Goal: Navigation & Orientation: Go to known website

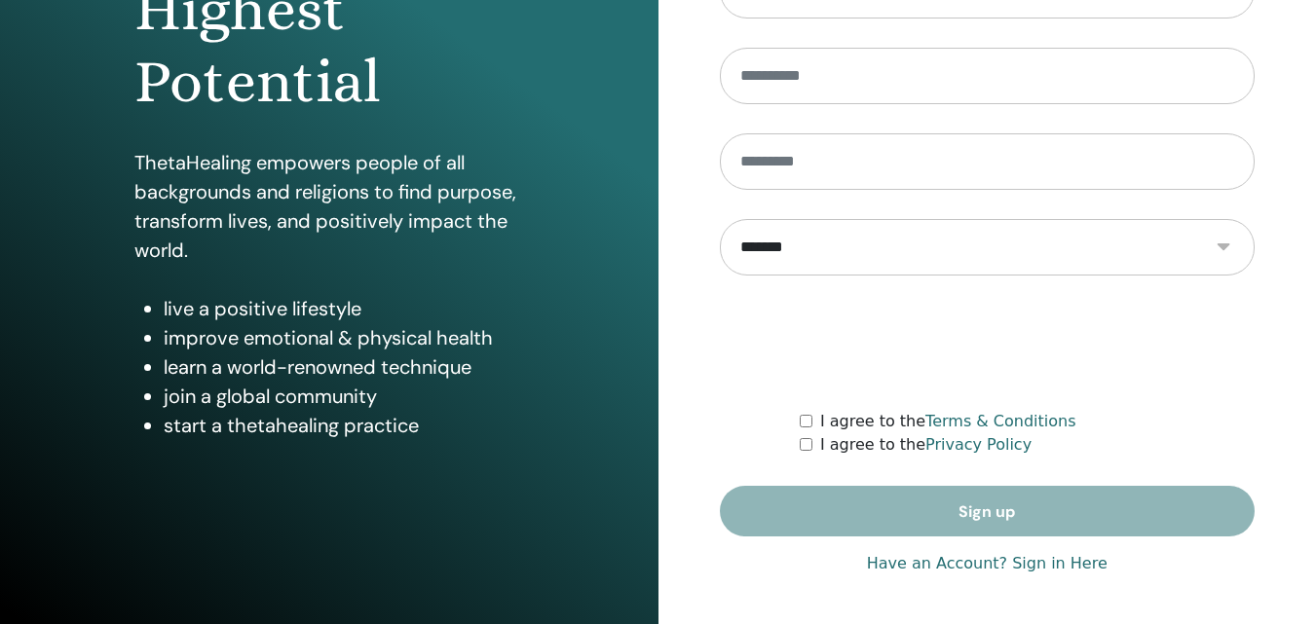
scroll to position [311, 0]
click at [1075, 563] on link "Have an Account? Sign in Here" at bounding box center [987, 563] width 241 height 23
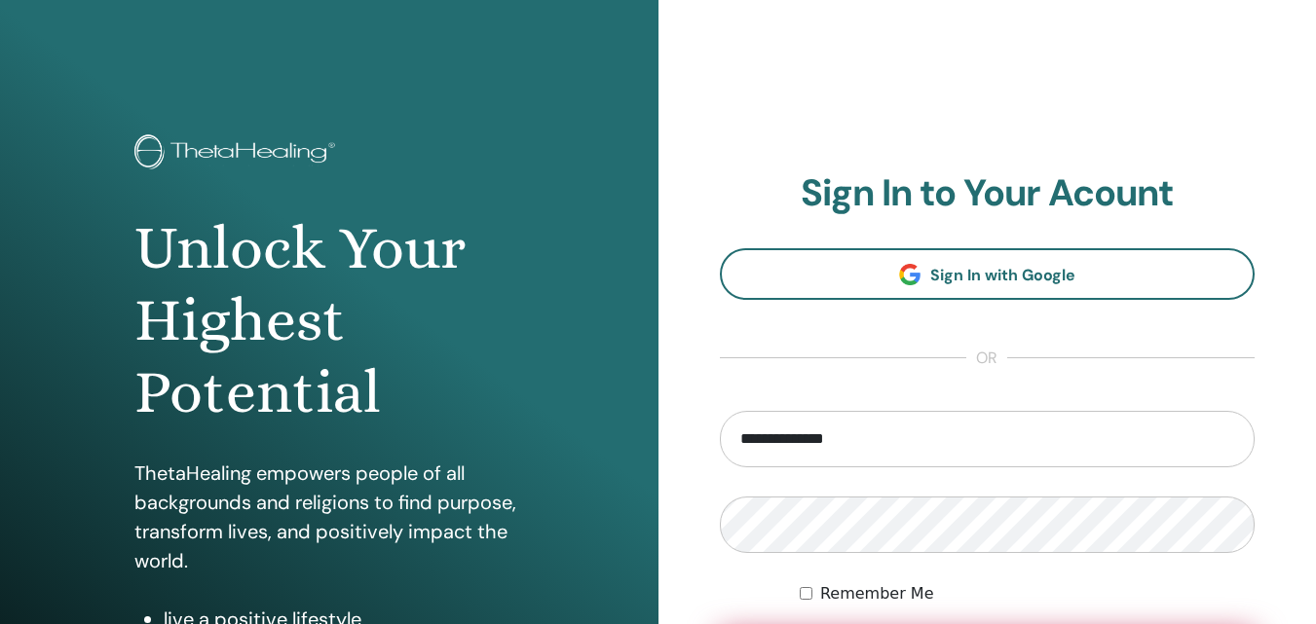
scroll to position [107, 0]
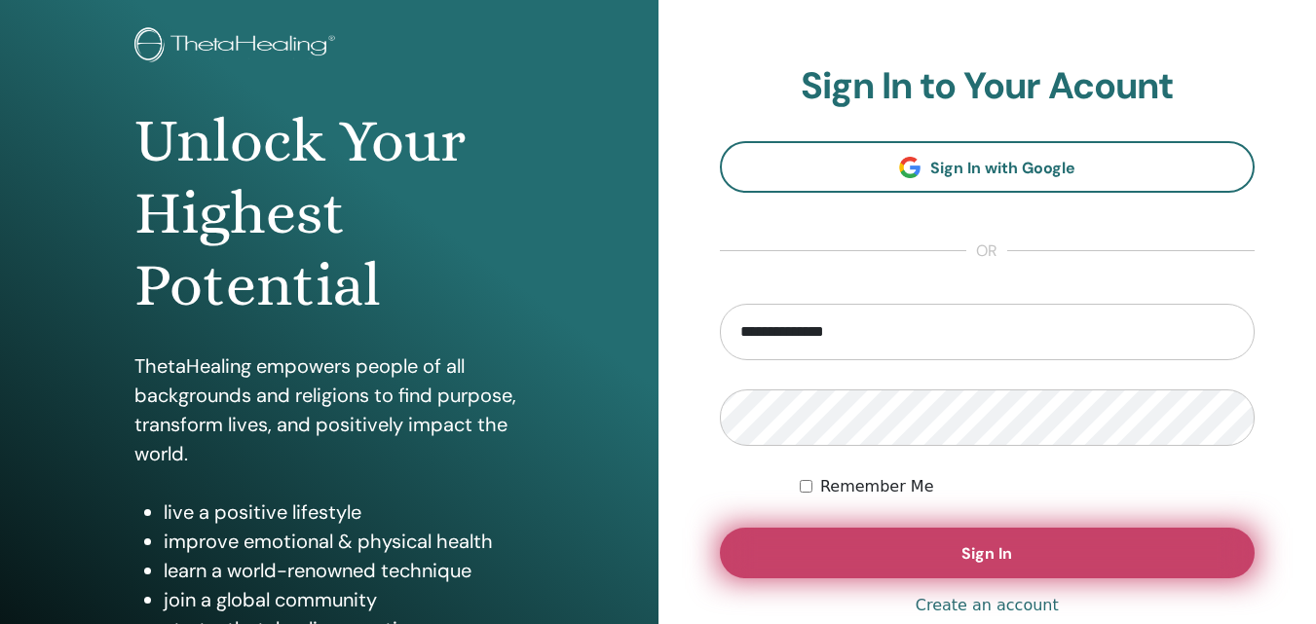
click at [987, 557] on span "Sign In" at bounding box center [987, 554] width 51 height 20
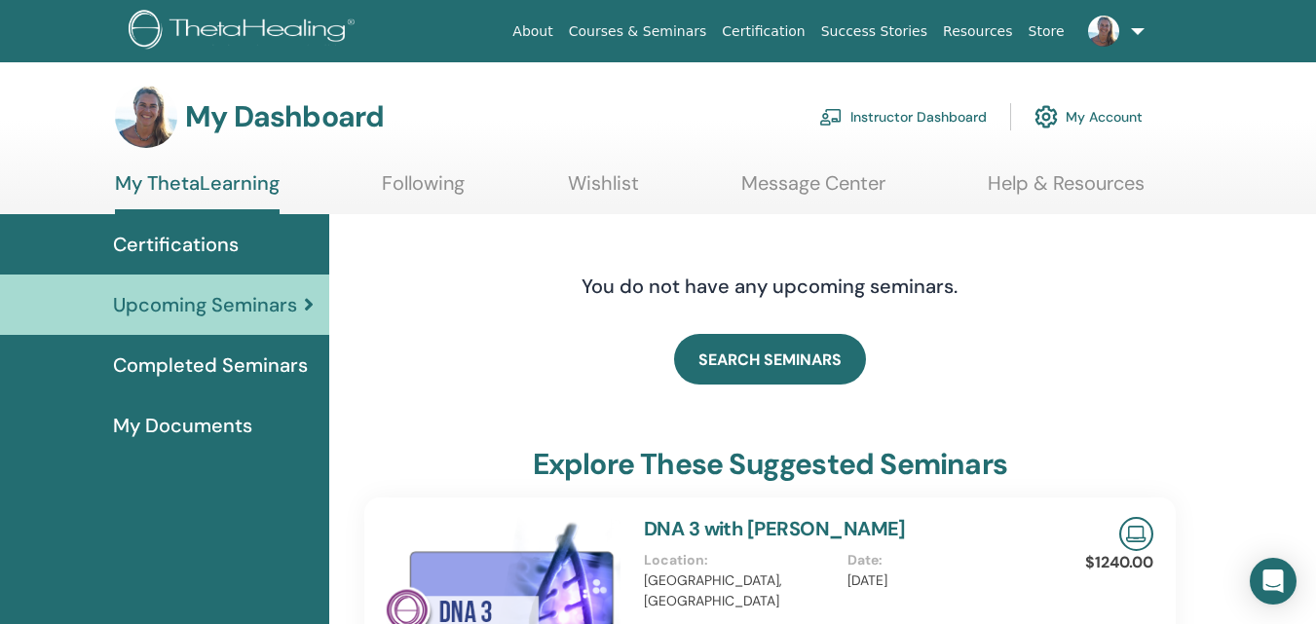
click at [954, 119] on link "Instructor Dashboard" at bounding box center [903, 116] width 168 height 43
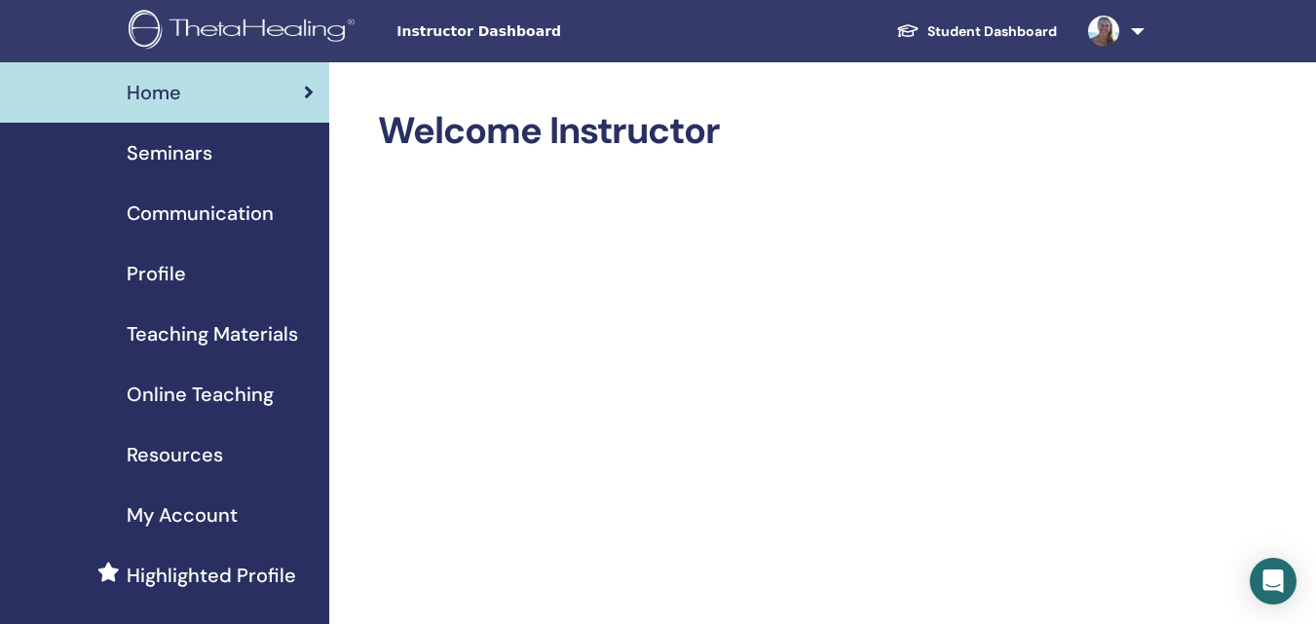
click at [194, 149] on span "Seminars" at bounding box center [170, 152] width 86 height 29
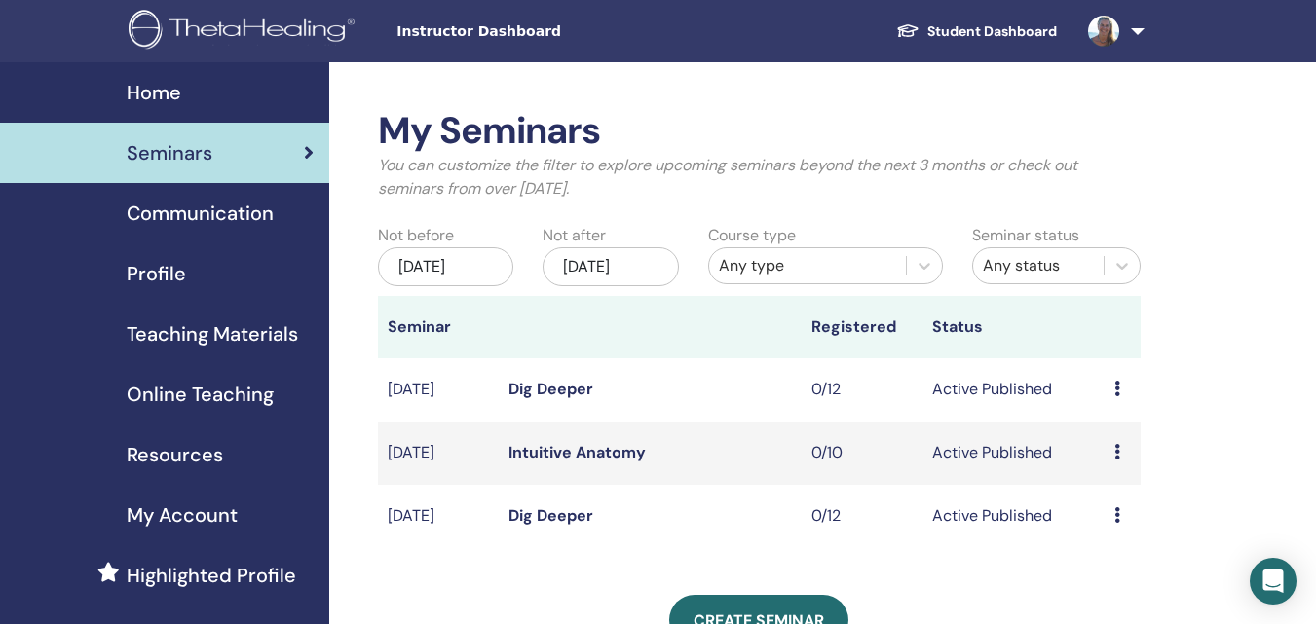
click at [524, 519] on link "Dig Deeper" at bounding box center [551, 516] width 85 height 20
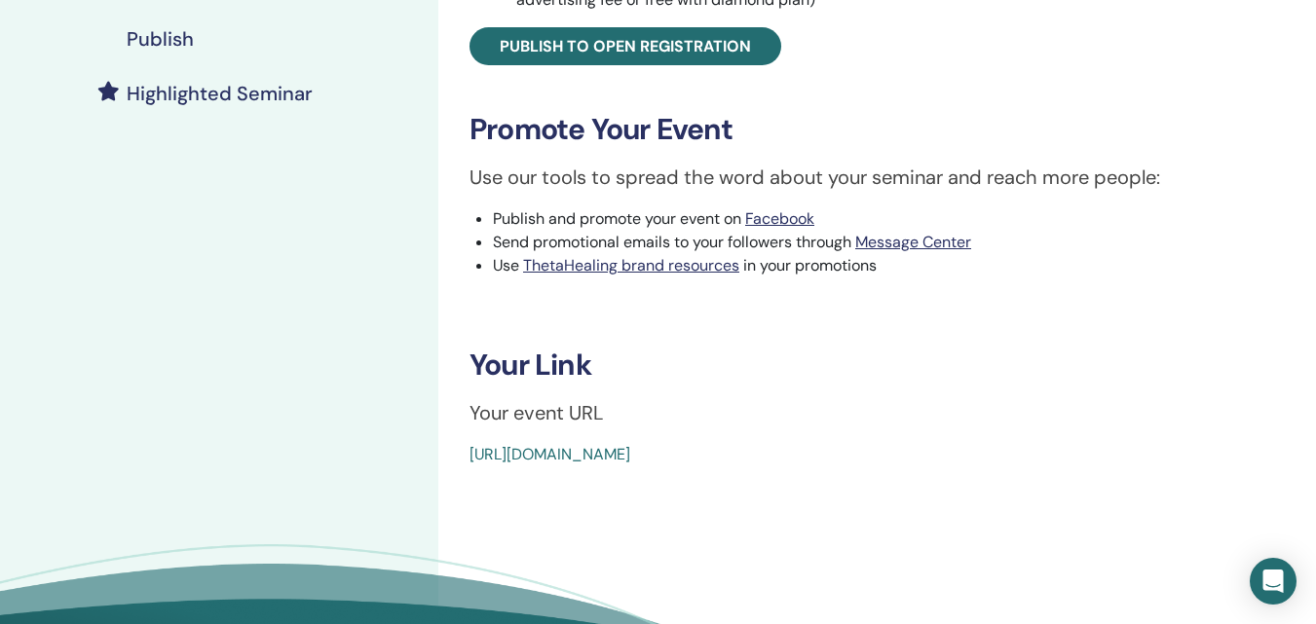
scroll to position [496, 0]
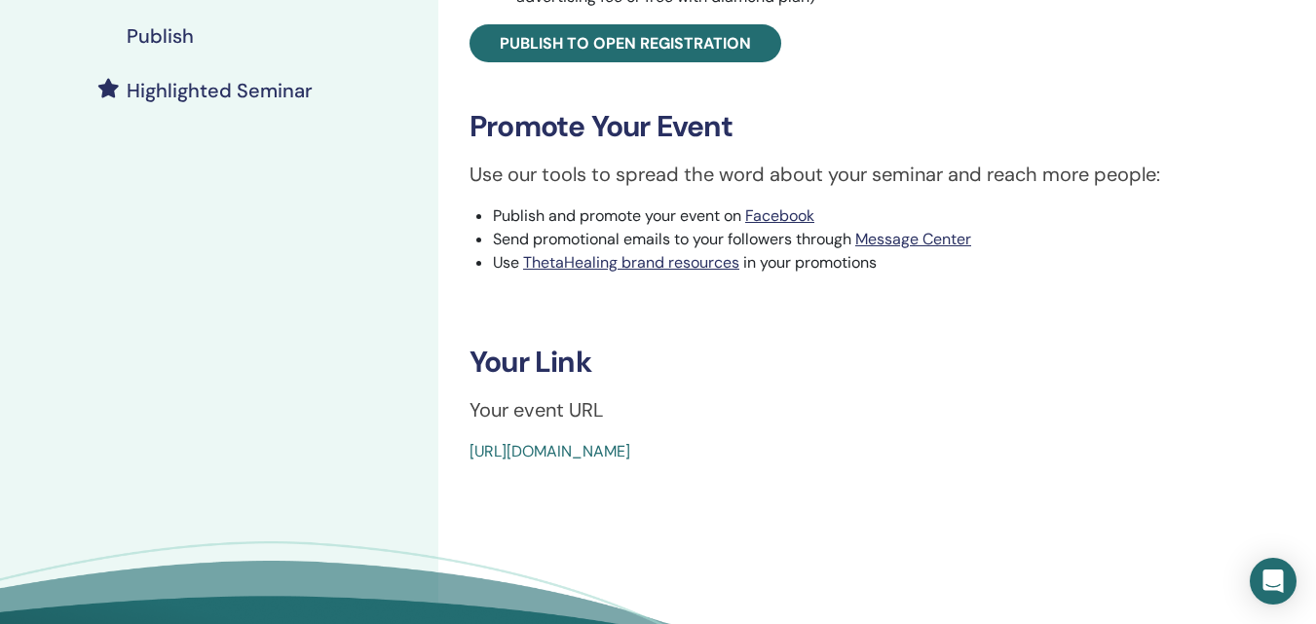
drag, startPoint x: 439, startPoint y: 448, endPoint x: 923, endPoint y: 451, distance: 483.2
click at [923, 451] on div "Dig Deeper Event Type Online Event Status Active Published Registrations 0/12 P…" at bounding box center [877, 151] width 878 height 1170
click at [614, 442] on link "[URL][DOMAIN_NAME]" at bounding box center [550, 451] width 161 height 20
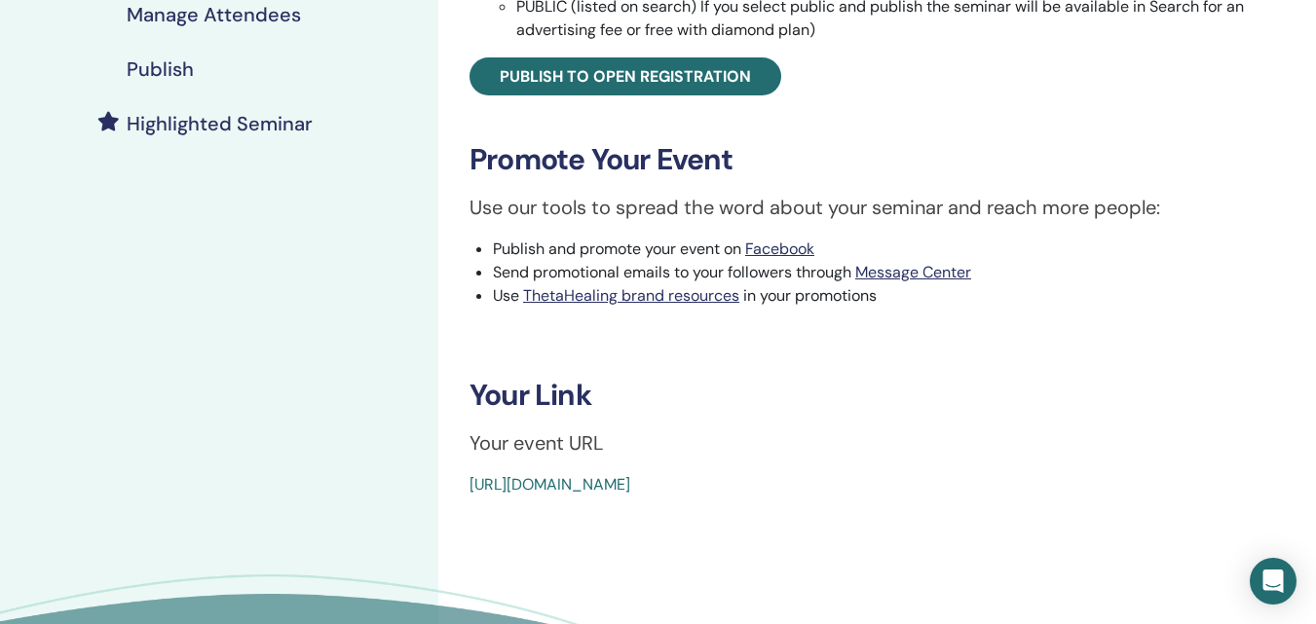
scroll to position [464, 0]
click at [625, 493] on link "[URL][DOMAIN_NAME]" at bounding box center [550, 483] width 161 height 20
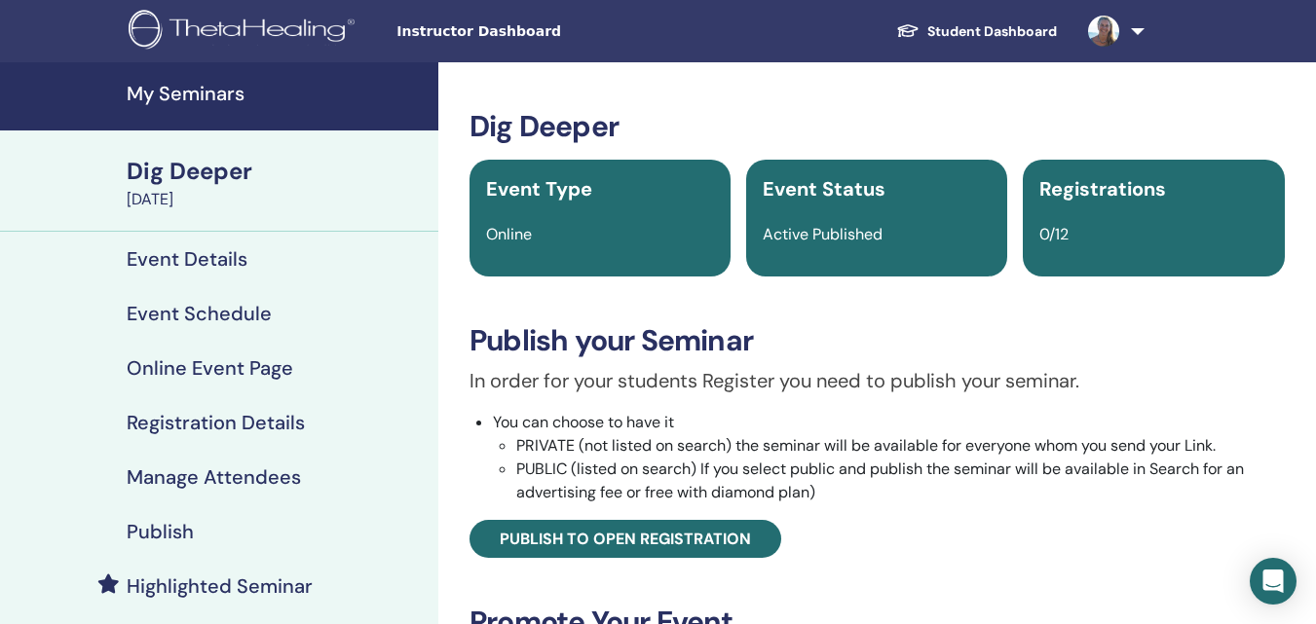
scroll to position [464, 0]
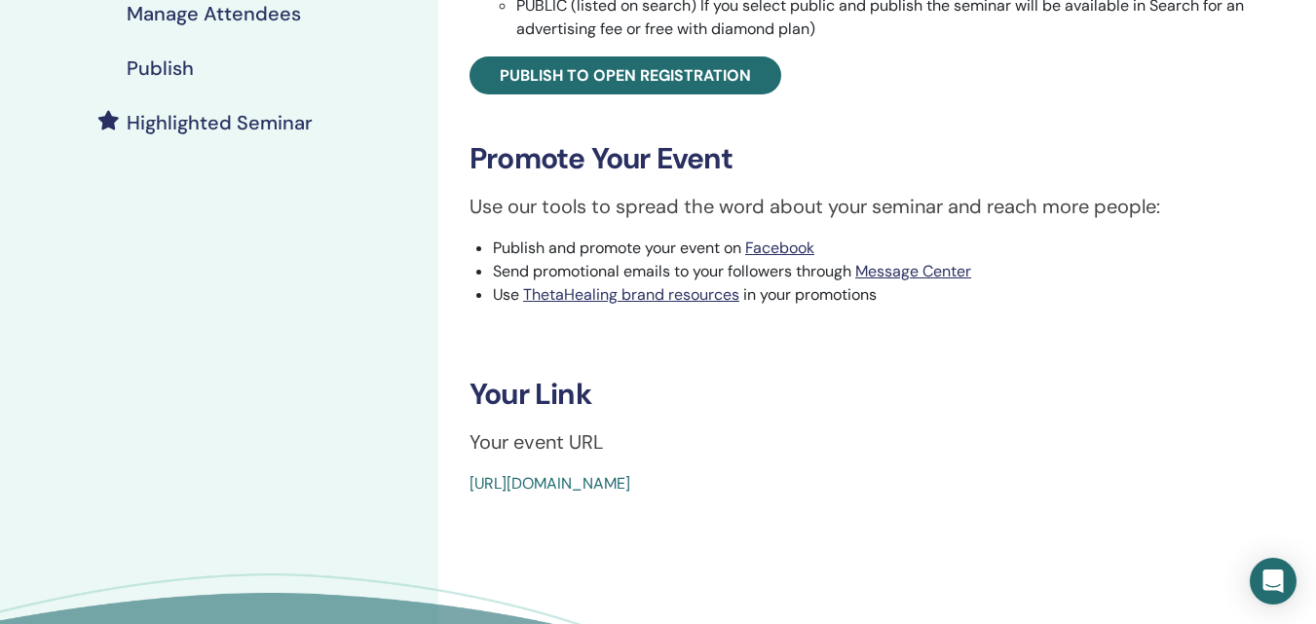
click at [582, 474] on link "[URL][DOMAIN_NAME]" at bounding box center [550, 483] width 161 height 20
